Goal: Transaction & Acquisition: Obtain resource

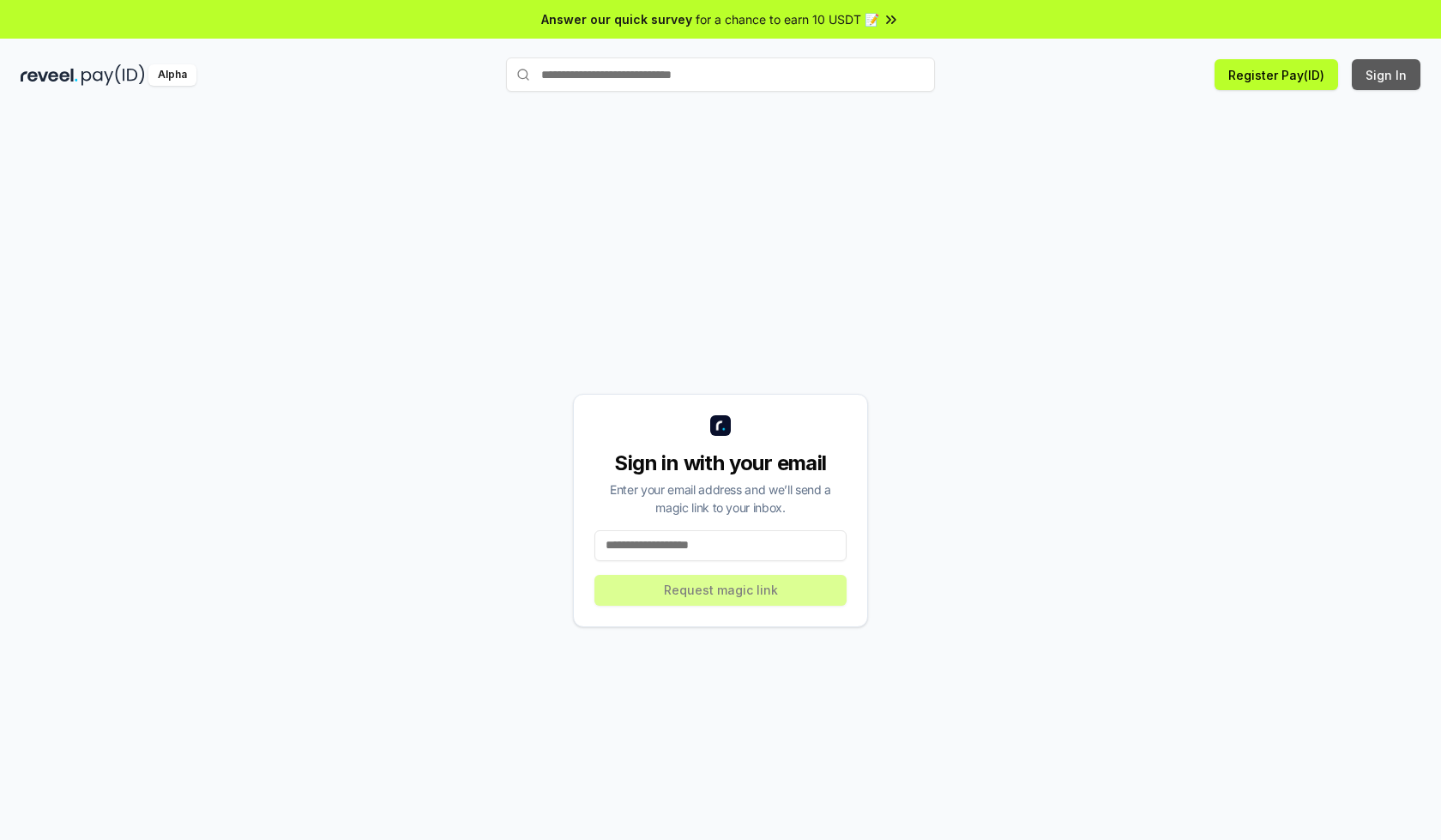
click at [1387, 74] on button "Sign In" at bounding box center [1386, 74] width 68 height 31
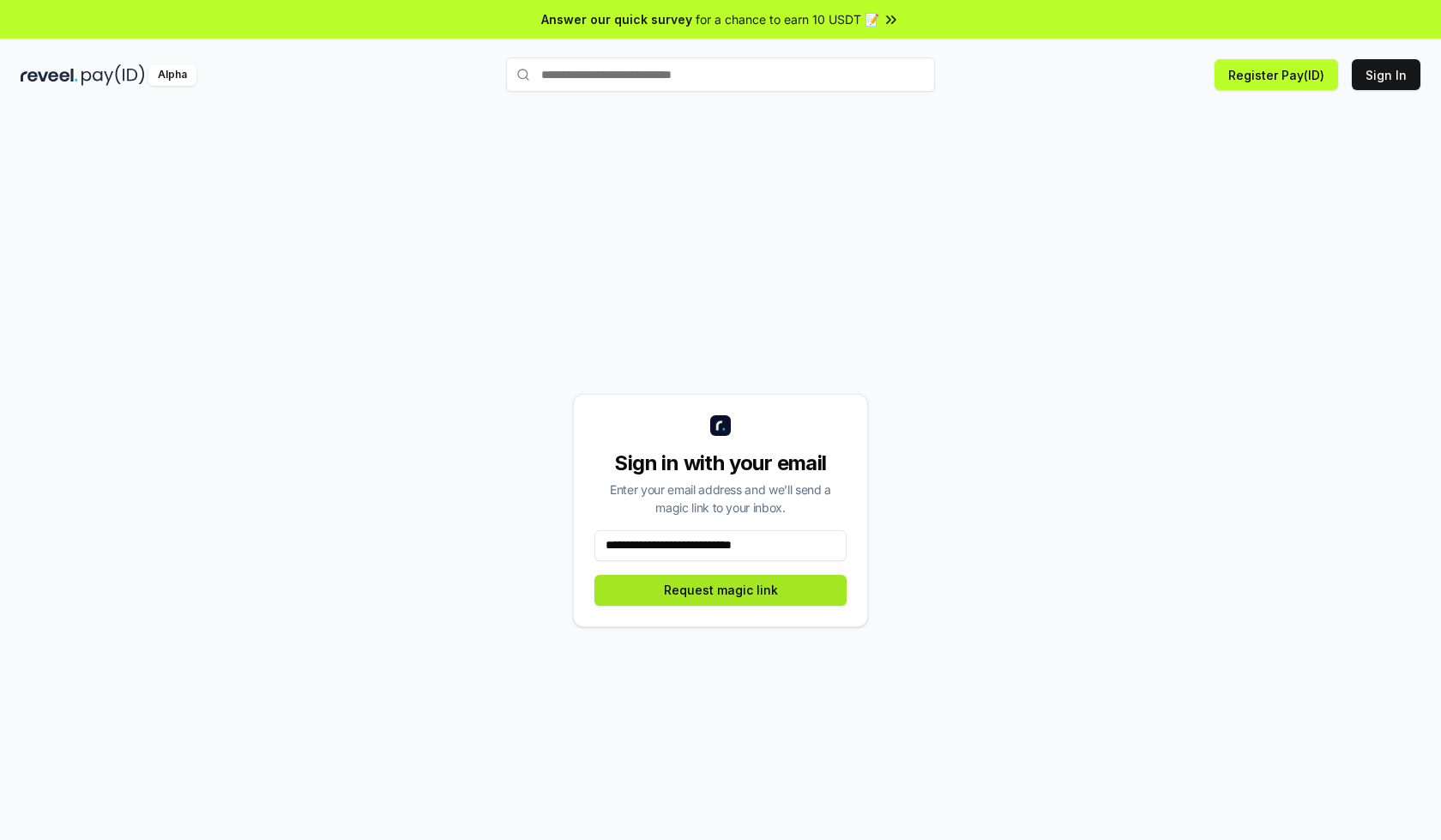
type input "**********"
click at [720, 589] on button "Request magic link" at bounding box center [720, 590] width 253 height 31
